Goal: Task Accomplishment & Management: Use online tool/utility

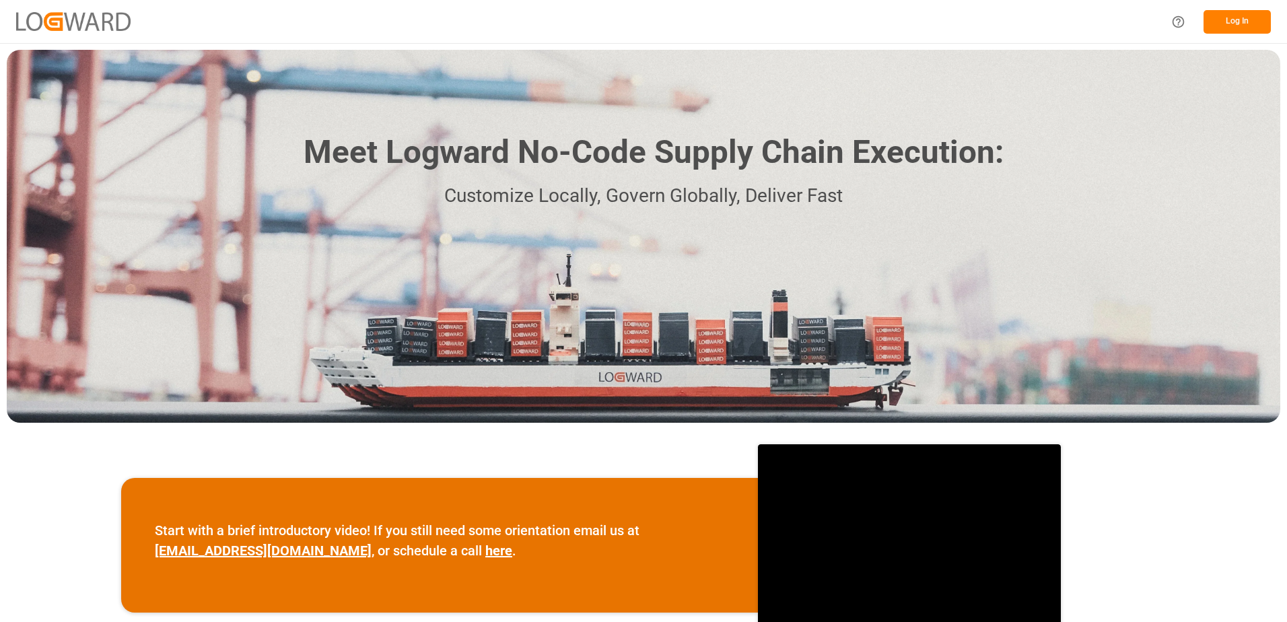
click at [1259, 22] on button "Log In" at bounding box center [1237, 22] width 67 height 24
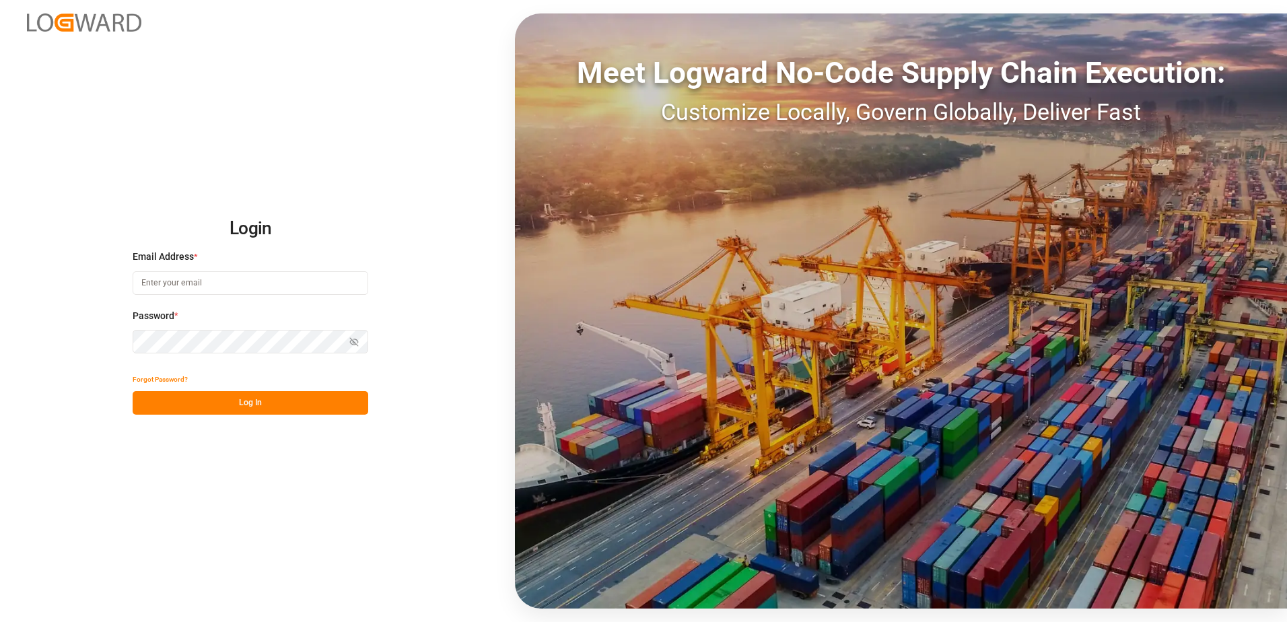
type input "[PERSON_NAME][EMAIL_ADDRESS][PERSON_NAME][DOMAIN_NAME]"
click at [277, 405] on button "Log In" at bounding box center [251, 403] width 236 height 24
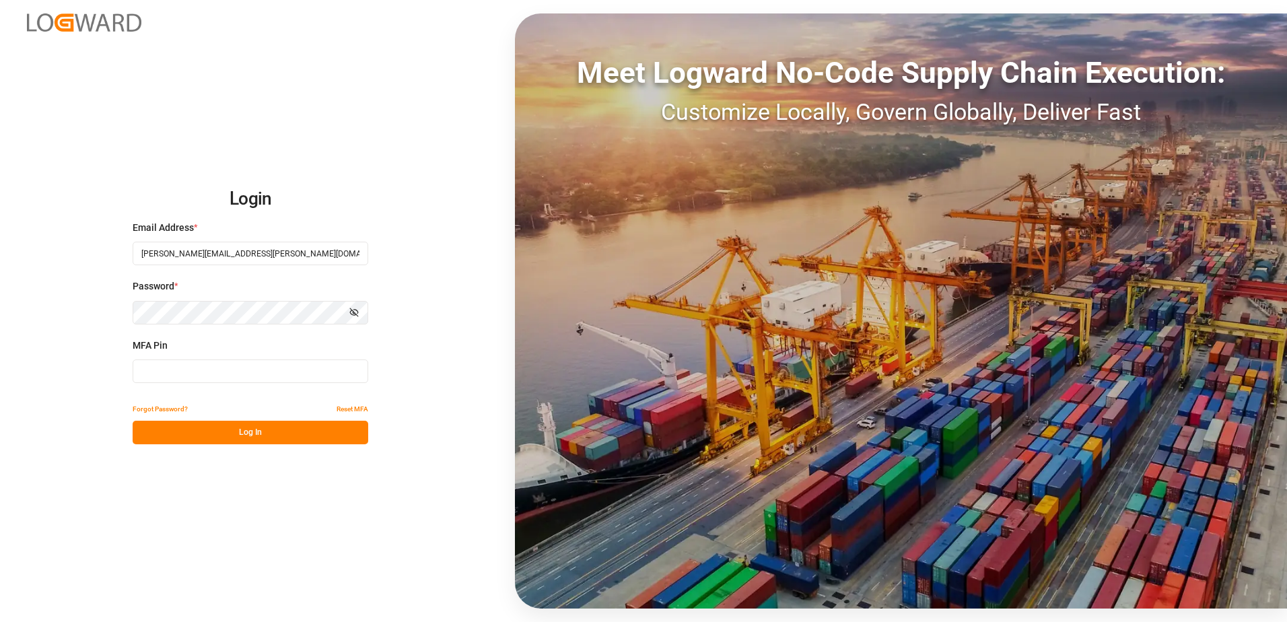
click at [204, 361] on input at bounding box center [251, 371] width 236 height 24
click at [272, 379] on input at bounding box center [251, 371] width 236 height 24
type input "768193"
click at [288, 433] on button "Log In" at bounding box center [251, 433] width 236 height 24
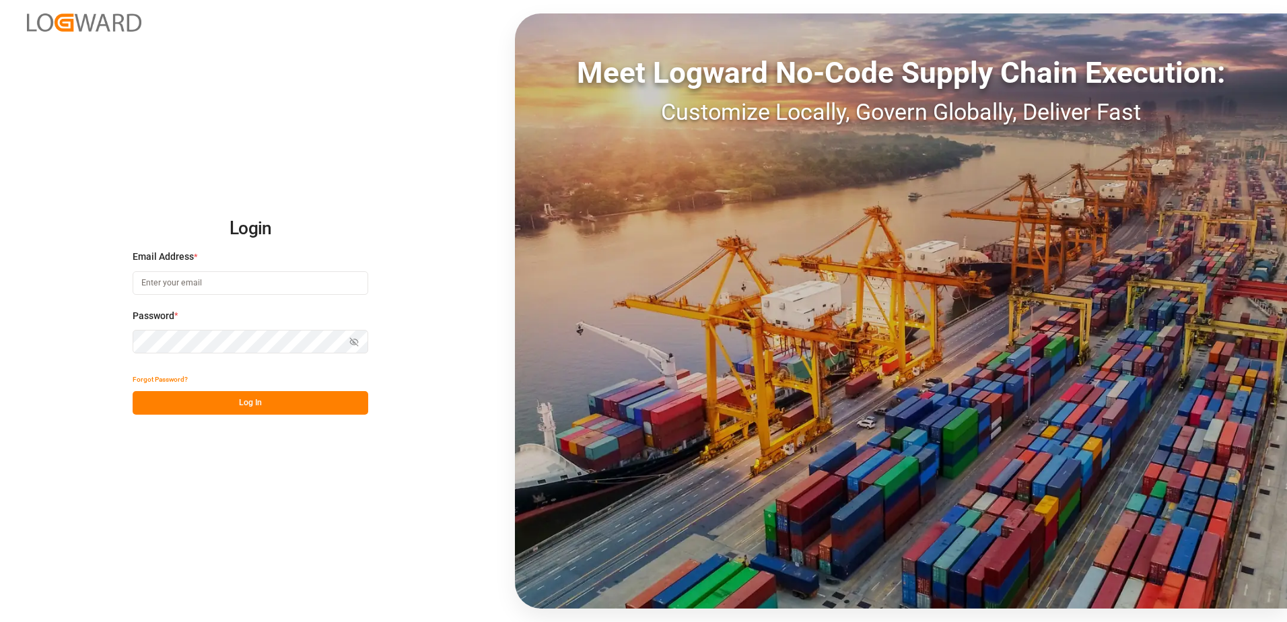
type input "[PERSON_NAME][EMAIL_ADDRESS][PERSON_NAME][DOMAIN_NAME]"
click at [206, 409] on button "Log In" at bounding box center [251, 403] width 236 height 24
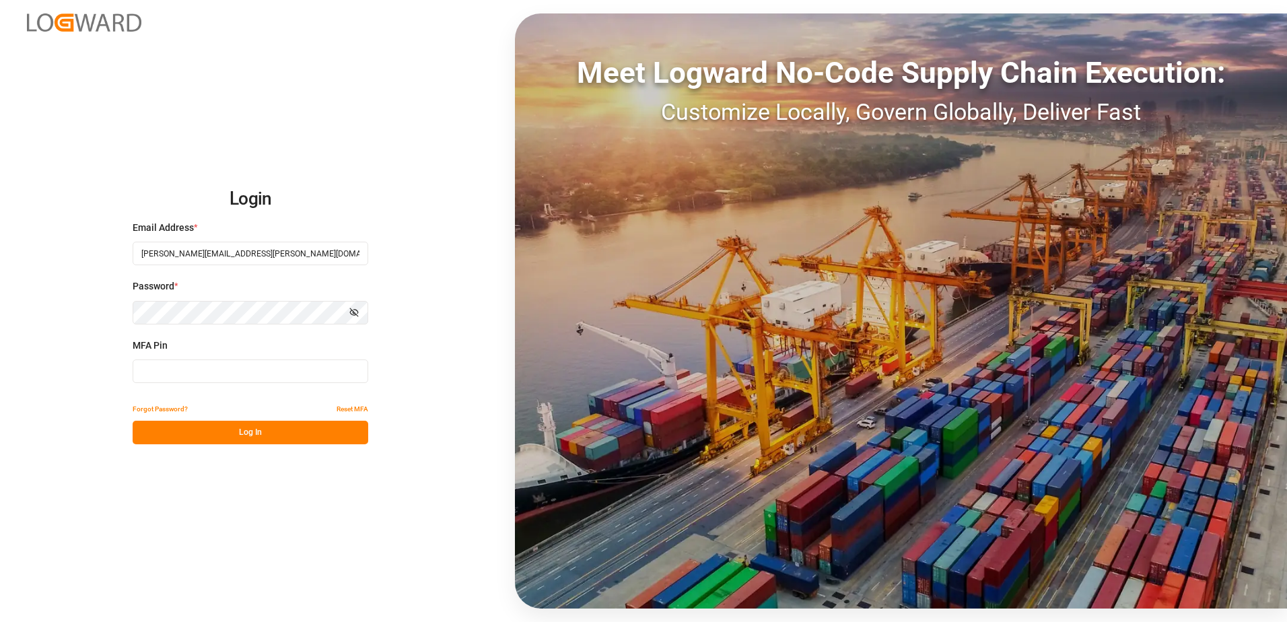
click at [207, 375] on input at bounding box center [251, 371] width 236 height 24
type input "163058"
click at [224, 436] on button "Log In" at bounding box center [251, 433] width 236 height 24
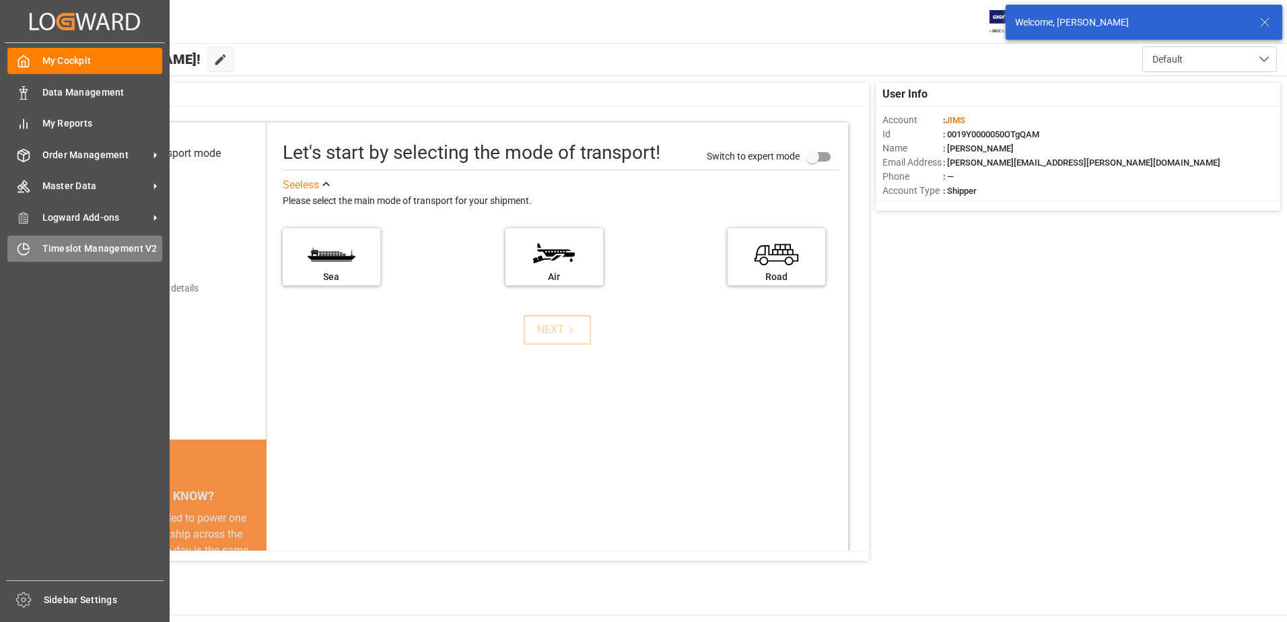
click at [45, 255] on span "Timeslot Management V2" at bounding box center [102, 249] width 120 height 14
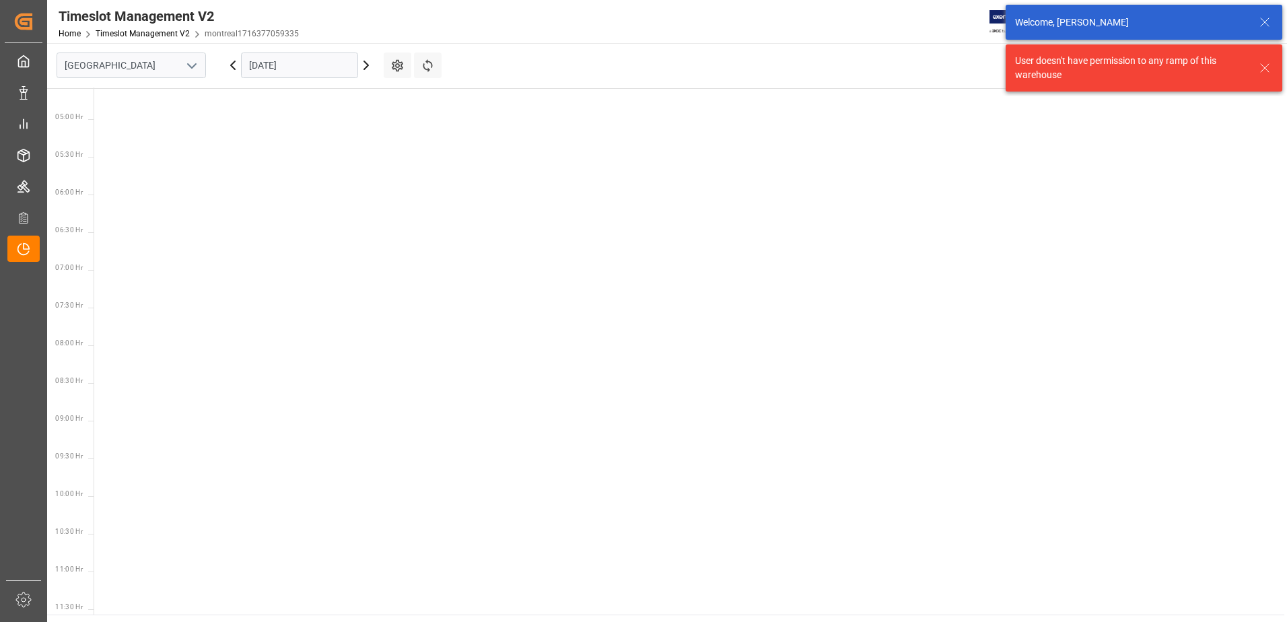
scroll to position [472, 0]
click at [191, 63] on icon "open menu" at bounding box center [192, 66] width 16 height 16
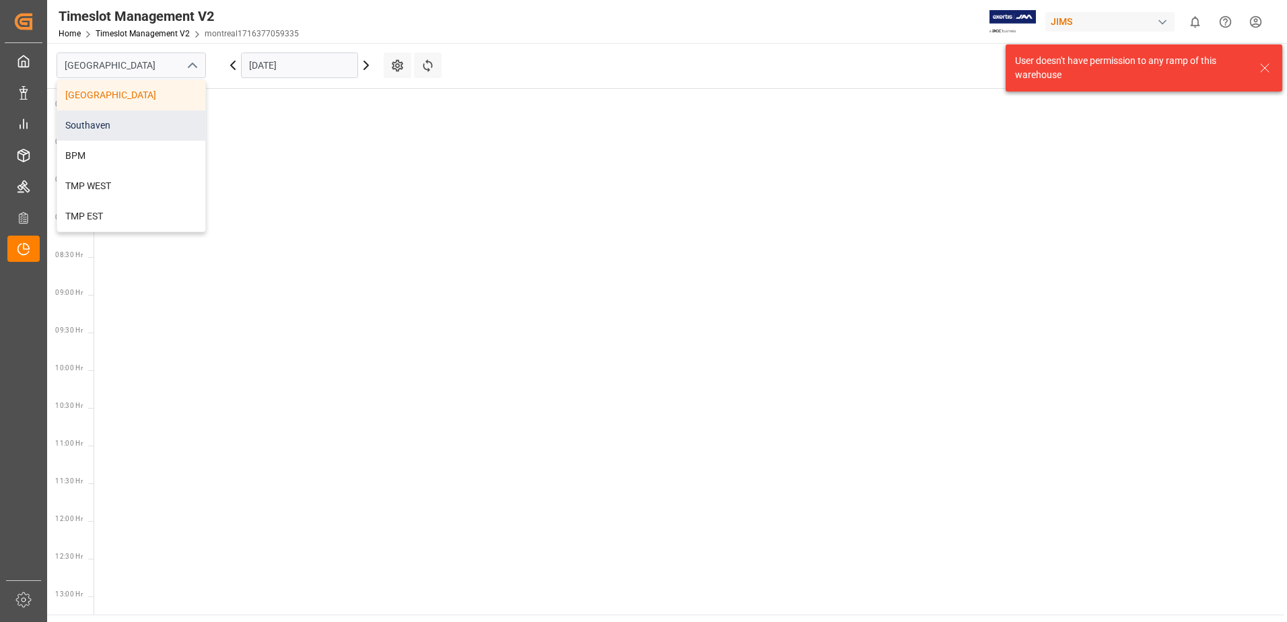
click at [123, 122] on div "Southaven" at bounding box center [131, 125] width 148 height 30
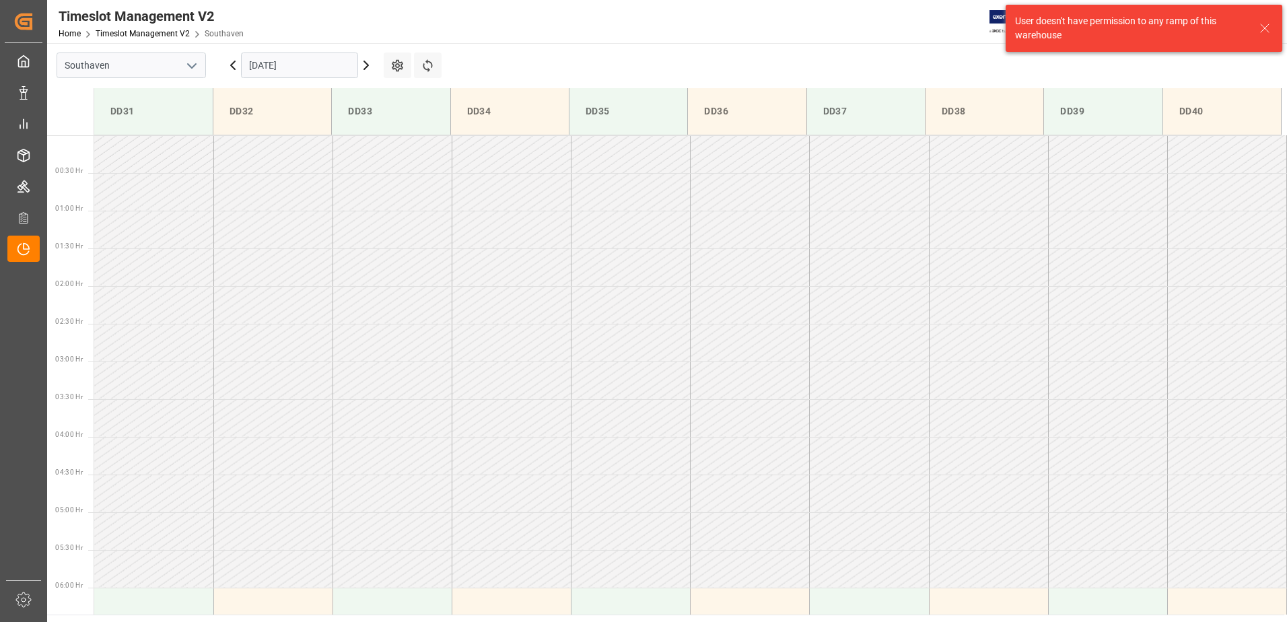
click at [1266, 28] on icon at bounding box center [1265, 28] width 16 height 16
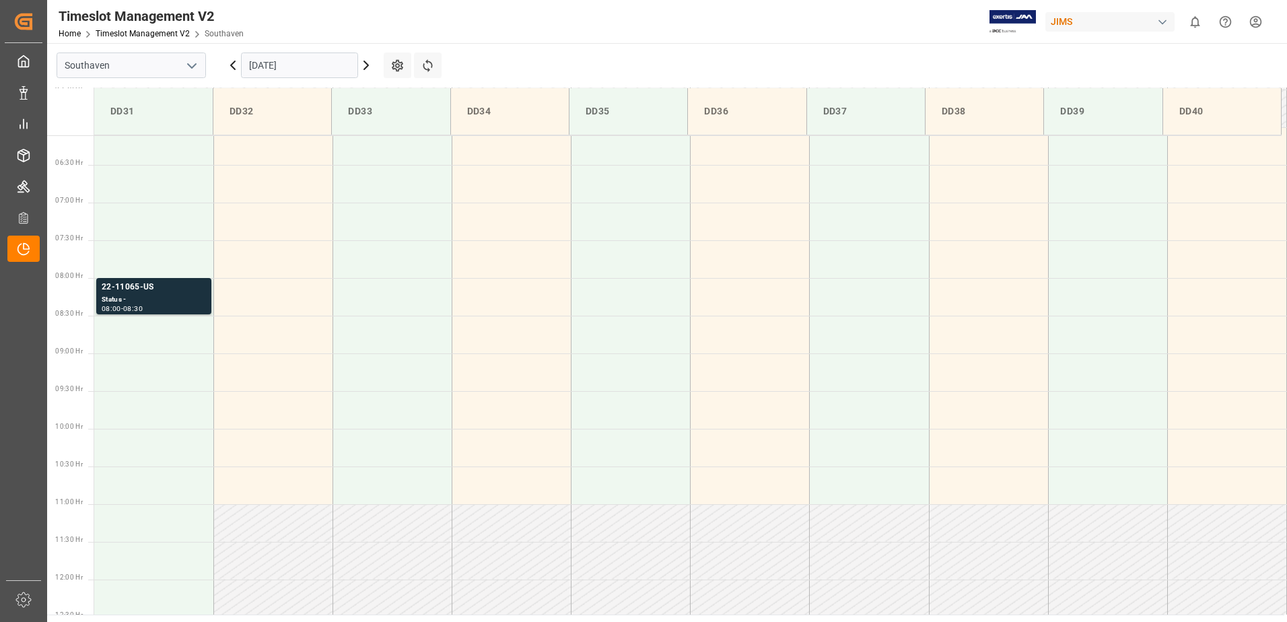
scroll to position [477, 0]
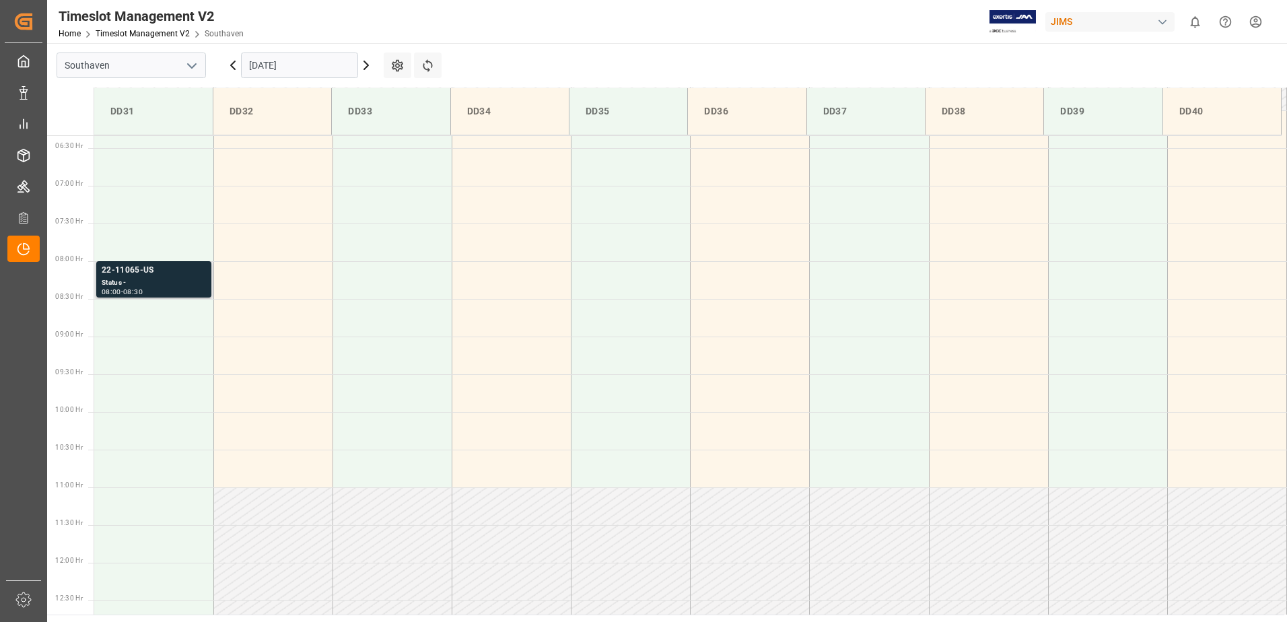
click at [155, 271] on div "22-11065-US" at bounding box center [154, 270] width 104 height 13
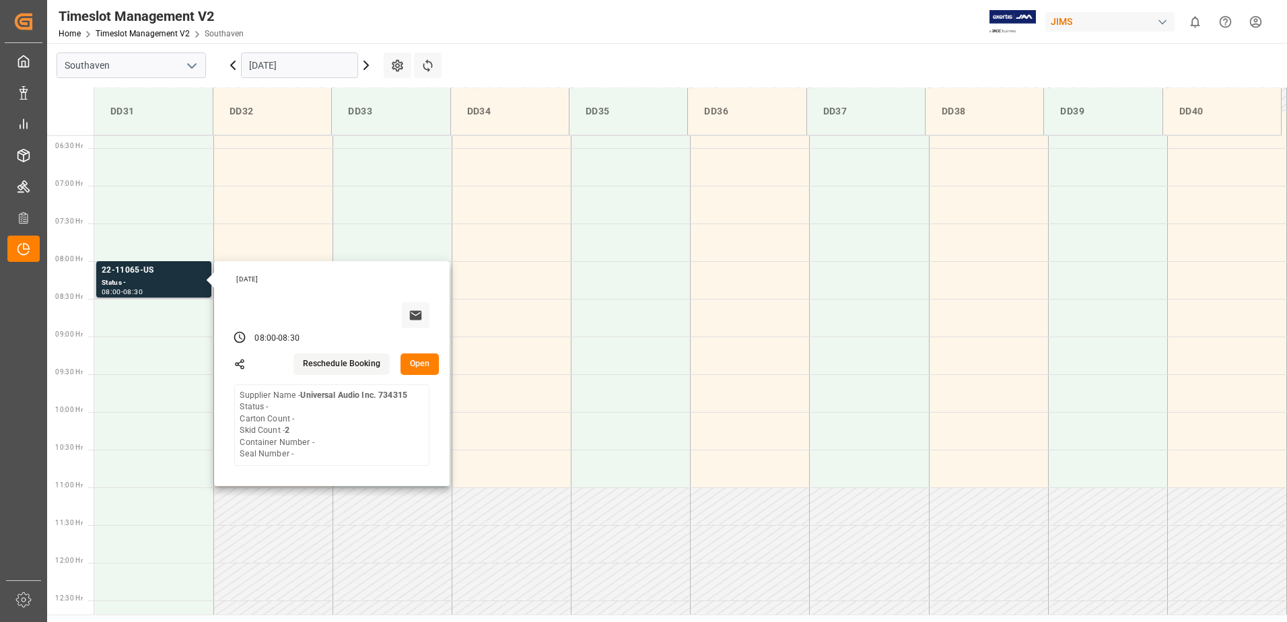
click at [432, 359] on button "Open" at bounding box center [420, 364] width 39 height 22
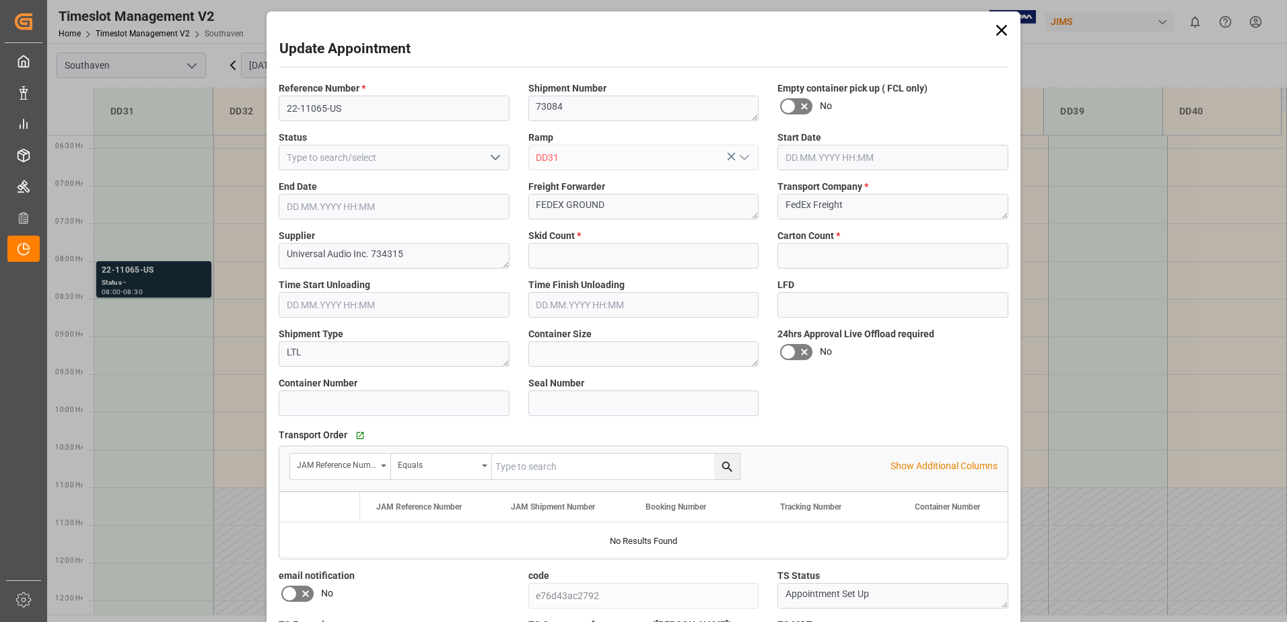
type input "2"
type input "0"
type input "22.09.2025 08:00"
type input "22.09.2025 08:30"
type input "19.09.2025 20:41"
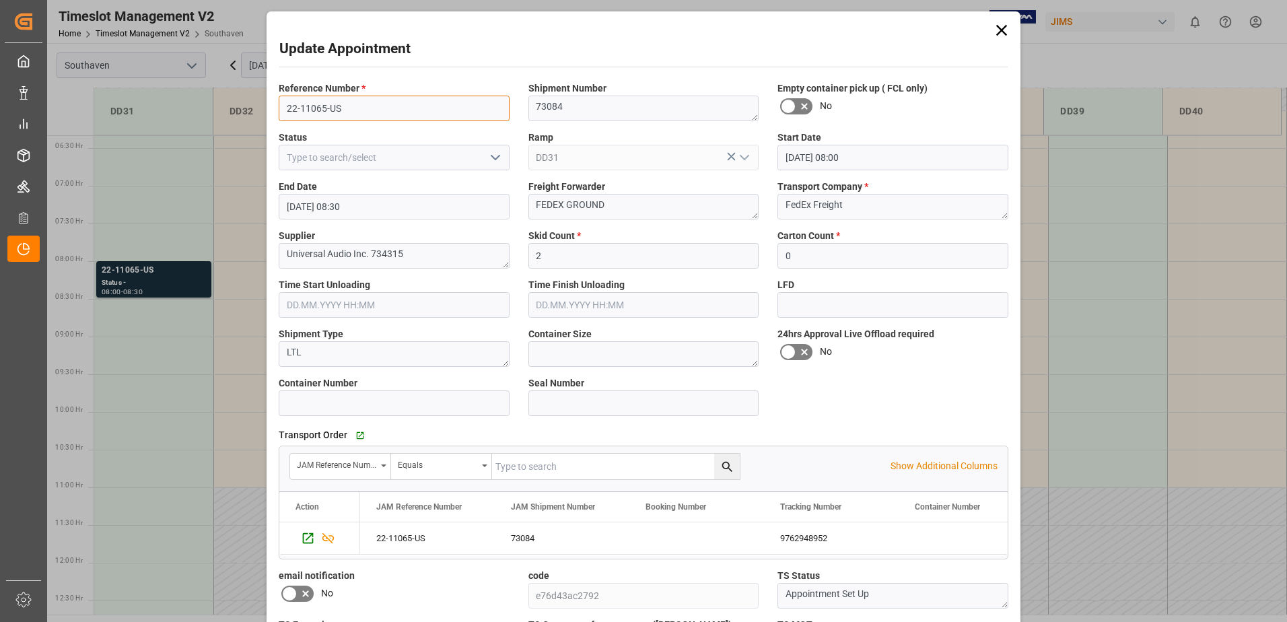
click at [361, 104] on input "22-11065-US" at bounding box center [394, 109] width 231 height 26
